Goal: Task Accomplishment & Management: Use online tool/utility

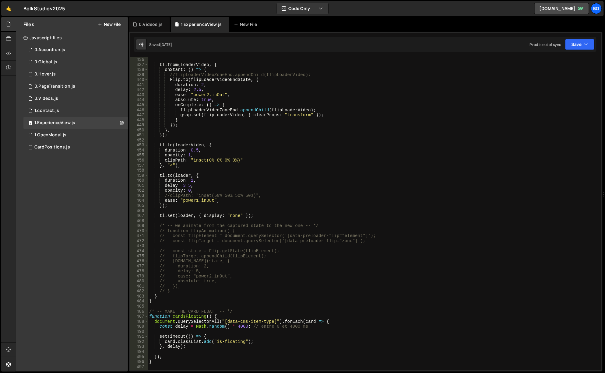
scroll to position [2375, 0]
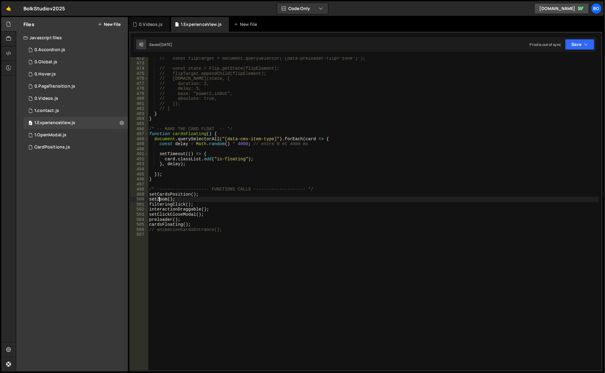
click at [161, 202] on div "// const flipTarget = document.querySelector('[data-preloader-flip="zone"]'); /…" at bounding box center [374, 218] width 452 height 324
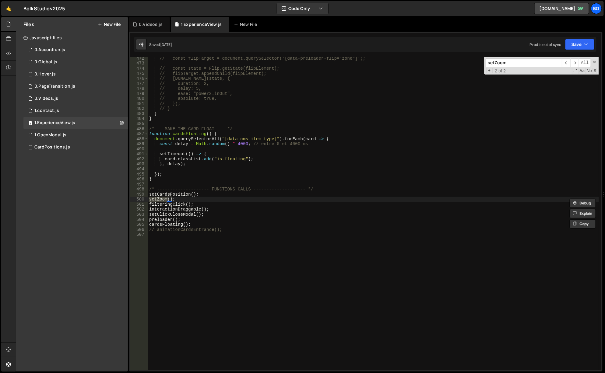
click at [567, 63] on span "​" at bounding box center [566, 62] width 9 height 9
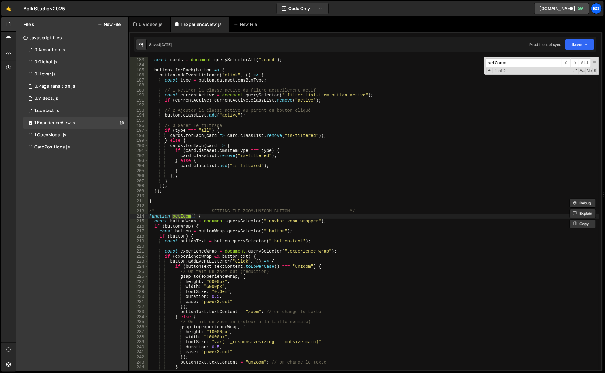
scroll to position [917, 0]
click at [209, 285] on div "const buttons = document . querySelectorAll ( ".filter_list-item_button" ) ; co…" at bounding box center [374, 215] width 452 height 324
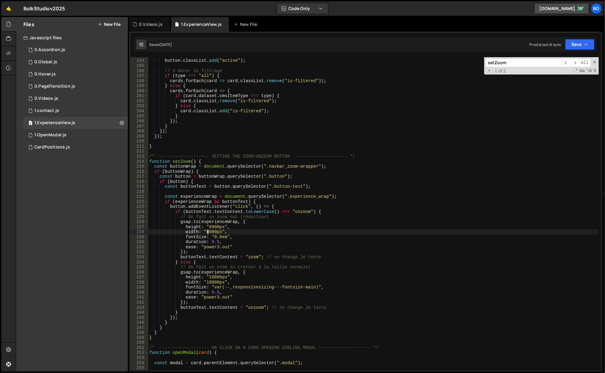
scroll to position [972, 0]
click at [211, 277] on div "// 2 Ajouter la classe active au parent du bouton cliqué button . classList . a…" at bounding box center [374, 215] width 452 height 324
click at [335, 160] on div "// 2 Ajouter la classe active au parent du bouton cliqué button . classList . a…" at bounding box center [374, 215] width 452 height 324
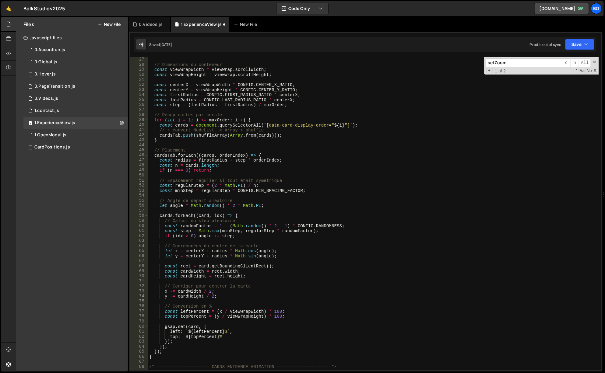
scroll to position [0, 0]
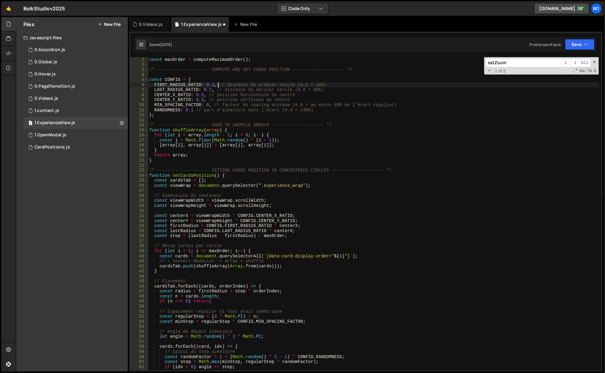
click at [217, 86] on div "const maxOrder = computeMaximumOrder ( ) ; /* -------------------- COMPUTE AND …" at bounding box center [374, 219] width 452 height 324
click at [586, 48] on button "Save" at bounding box center [580, 44] width 30 height 11
click at [550, 63] on div "[DATE]" at bounding box center [545, 65] width 12 height 5
click at [210, 90] on div "const maxOrder = computeMaximumOrder ( ) ; /* -------------------- COMPUTE AND …" at bounding box center [374, 219] width 452 height 324
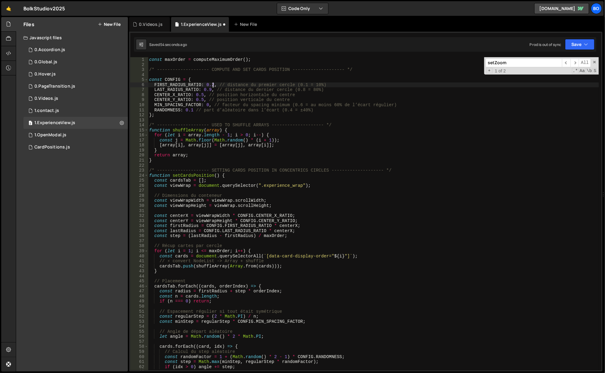
click at [577, 39] on div "Saved 54 seconds ago Prod is out of sync Upgrade to Edit Save Save to Staging S…" at bounding box center [365, 44] width 463 height 15
drag, startPoint x: 571, startPoint y: 52, endPoint x: 570, endPoint y: 48, distance: 4.0
click at [571, 52] on div "FIRST_RADIUS_RATIO: 0.2, // distance du premier cercle (0.1 = 10%) 1 2 3 4 5 6 …" at bounding box center [366, 202] width 474 height 340
click at [571, 46] on button "Save" at bounding box center [580, 44] width 30 height 11
click at [564, 60] on div "Save to Staging S" at bounding box center [559, 59] width 63 height 6
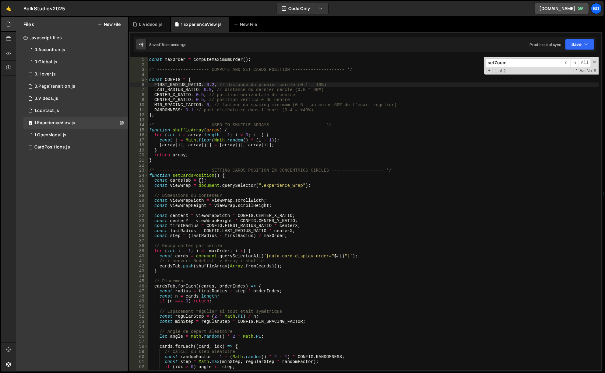
click at [208, 91] on div "const maxOrder = computeMaximumOrder ( ) ; /* -------------------- COMPUTE AND …" at bounding box center [374, 219] width 452 height 324
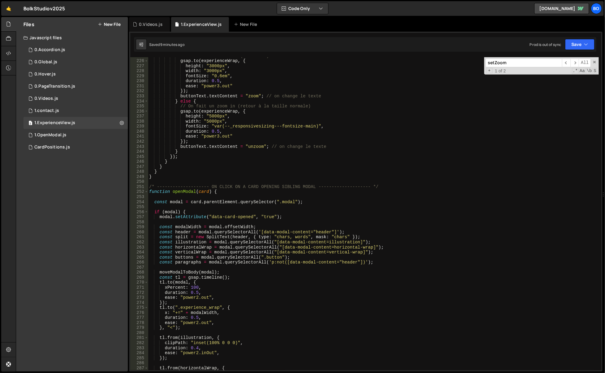
scroll to position [1097, 0]
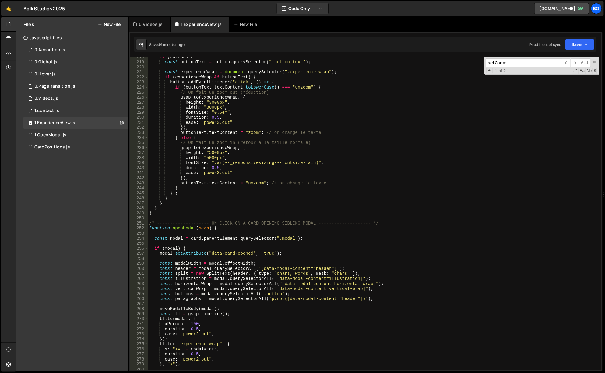
click at [208, 151] on div "if ( button ) { const buttonText = button . querySelector ( ".button-text" ) ; …" at bounding box center [374, 217] width 452 height 324
click at [210, 101] on div "if ( button ) { const buttonText = button . querySelector ( ".button-text" ) ; …" at bounding box center [374, 217] width 452 height 324
click at [366, 170] on div "if ( button ) { const buttonText = button . querySelector ( ".button-text" ) ; …" at bounding box center [374, 217] width 452 height 324
click at [574, 46] on button "Save" at bounding box center [580, 44] width 30 height 11
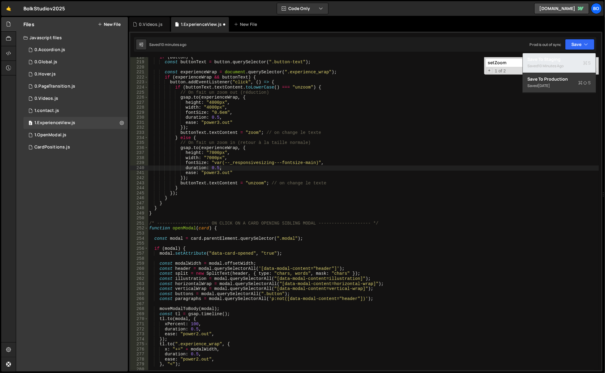
click at [541, 60] on div "Save to Staging S" at bounding box center [559, 59] width 63 height 6
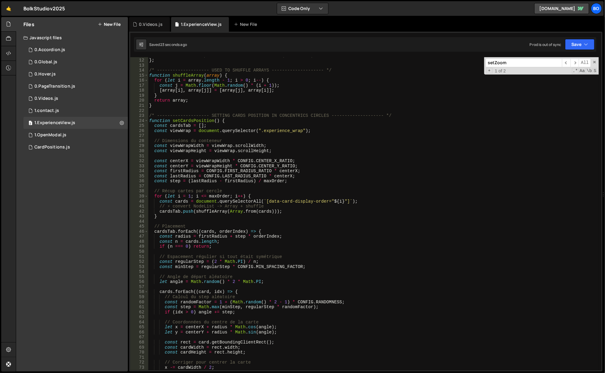
scroll to position [0, 0]
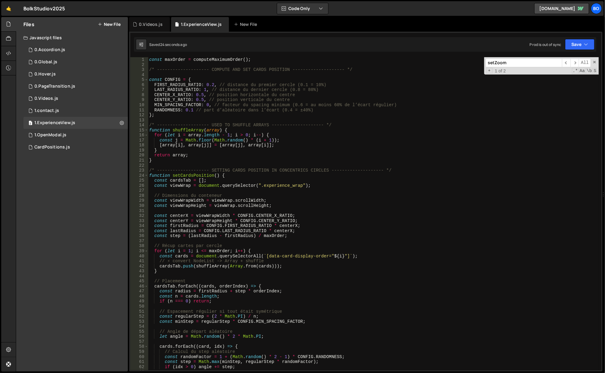
click at [211, 85] on div "const maxOrder = computeMaximumOrder ( ) ; /* -------------------- COMPUTE AND …" at bounding box center [374, 219] width 452 height 324
click at [581, 43] on button "Save" at bounding box center [580, 44] width 30 height 11
click at [555, 66] on div "28 seconds ago" at bounding box center [552, 65] width 27 height 5
click at [211, 84] on div "const maxOrder = computeMaximumOrder ( ) ; /* -------------------- COMPUTE AND …" at bounding box center [374, 219] width 452 height 324
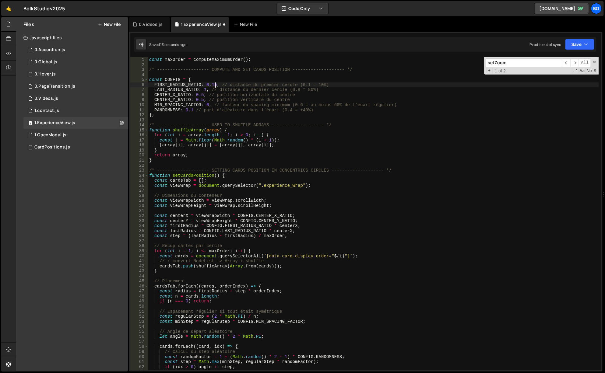
scroll to position [0, 5]
type textarea "FIRST_RADIUS_RATIO: 0.15, // distance du premier cercle (0.1 = 10%)"
